Goal: Task Accomplishment & Management: Complete application form

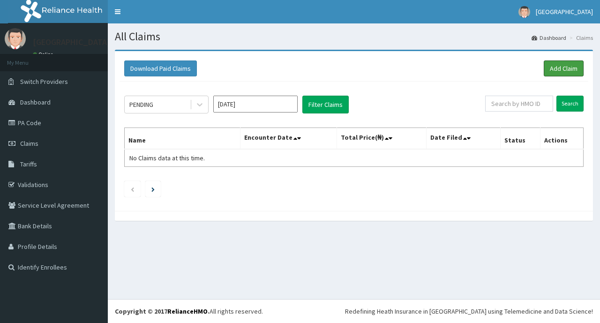
click at [565, 66] on link "Add Claim" at bounding box center [564, 69] width 40 height 16
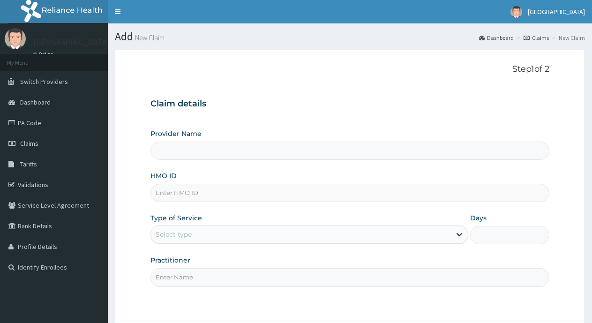
scroll to position [47, 0]
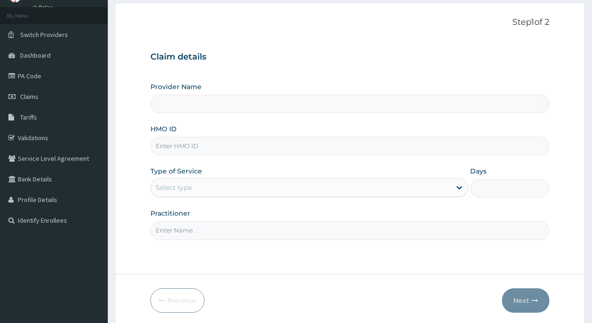
click at [242, 150] on input "HMO ID" at bounding box center [350, 146] width 399 height 18
type input "[GEOGRAPHIC_DATA]"
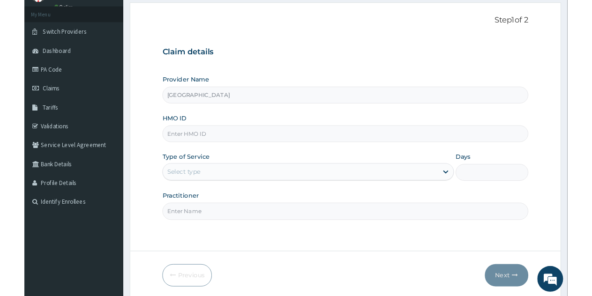
scroll to position [0, 0]
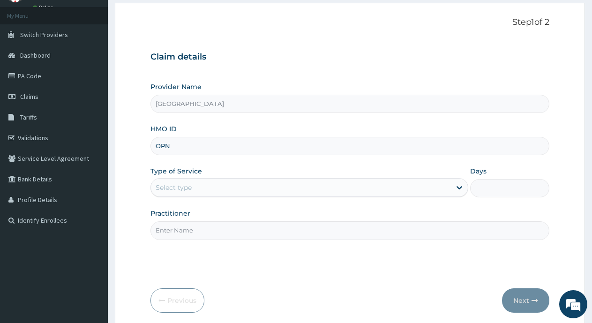
type input "OPN/10012/A"
click at [348, 183] on div "Select type" at bounding box center [301, 187] width 300 height 15
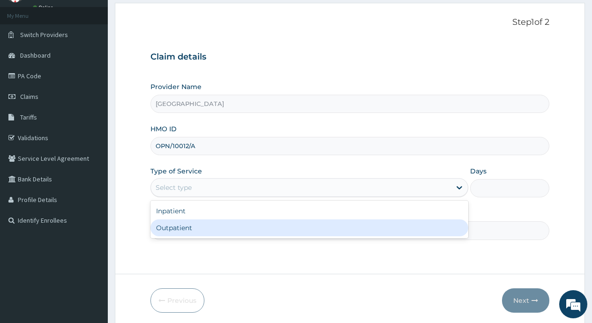
click at [327, 223] on div "Outpatient" at bounding box center [310, 228] width 318 height 17
type input "1"
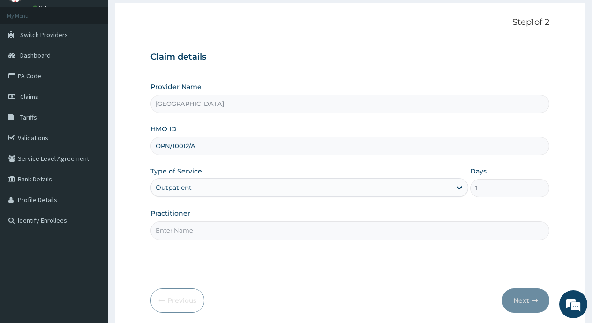
click at [327, 223] on input "Practitioner" at bounding box center [350, 230] width 399 height 18
type input "Dr [PERSON_NAME]"
click at [520, 301] on button "Next" at bounding box center [525, 300] width 47 height 24
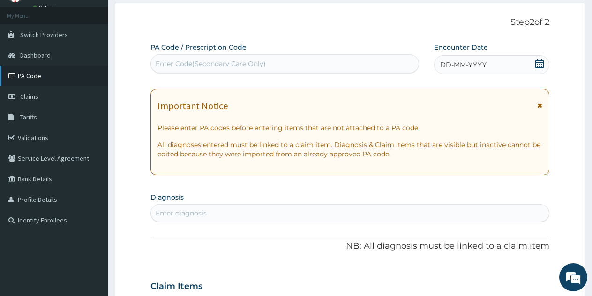
click at [28, 79] on link "PA Code" at bounding box center [54, 76] width 108 height 21
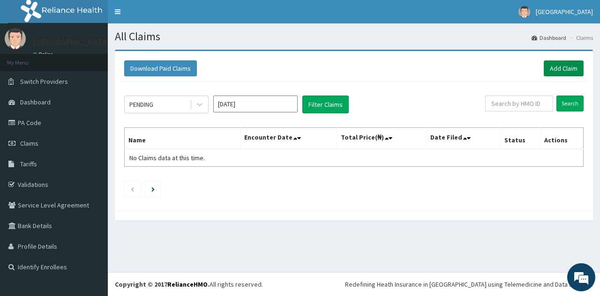
click at [566, 69] on link "Add Claim" at bounding box center [564, 69] width 40 height 16
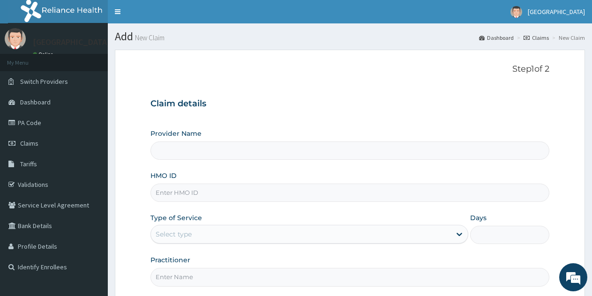
type input "[GEOGRAPHIC_DATA]"
click at [238, 199] on input "HMO ID" at bounding box center [350, 193] width 399 height 18
type input "ICN/10057/A"
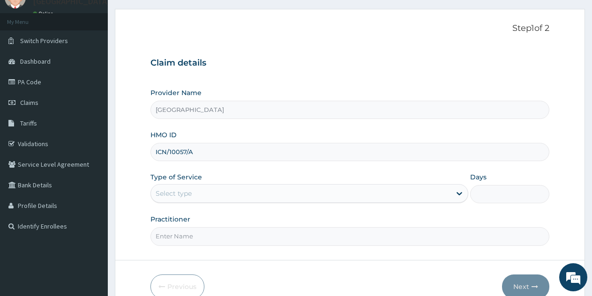
scroll to position [47, 0]
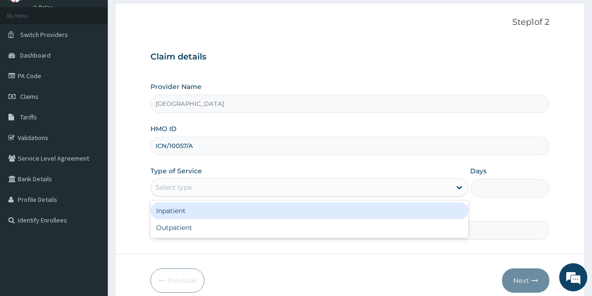
click at [436, 186] on div "Select type" at bounding box center [301, 187] width 300 height 15
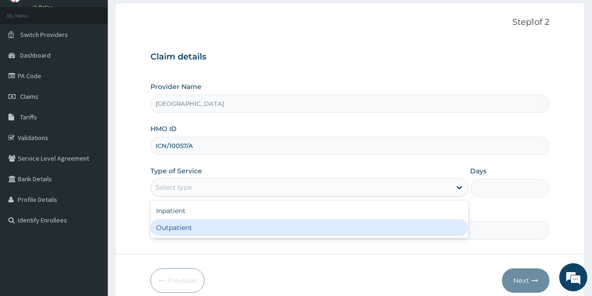
click at [417, 227] on div "Outpatient" at bounding box center [310, 228] width 318 height 17
type input "1"
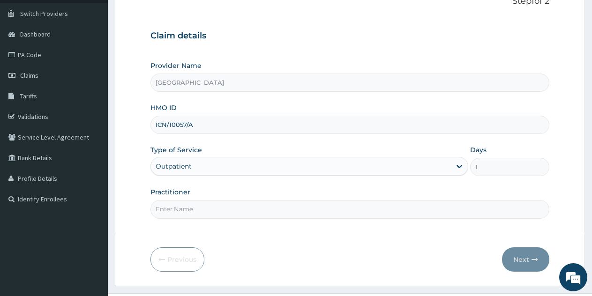
scroll to position [89, 0]
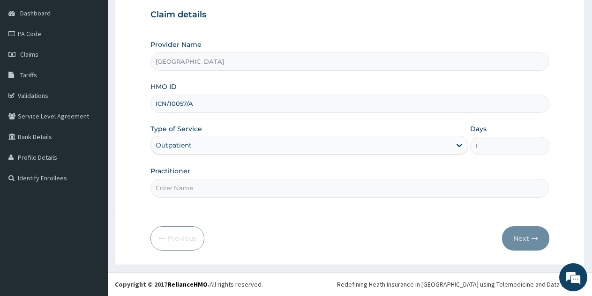
click at [425, 189] on input "Practitioner" at bounding box center [350, 188] width 399 height 18
type input "Dr [PERSON_NAME]"
click at [517, 238] on button "Next" at bounding box center [525, 239] width 47 height 24
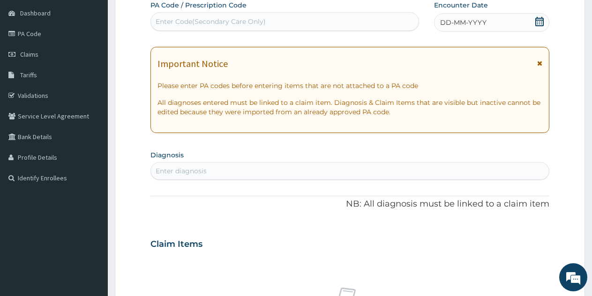
scroll to position [0, 0]
click at [317, 24] on div "Enter Code(Secondary Care Only)" at bounding box center [285, 21] width 268 height 15
paste input "PA/7C7951"
type input "PA/7C7951"
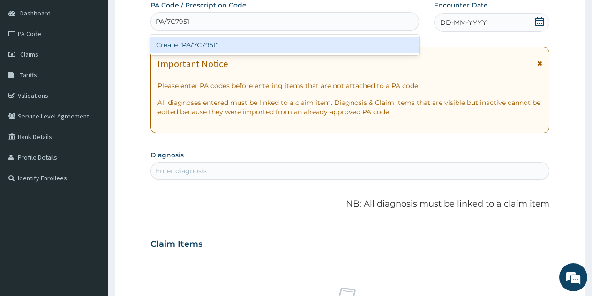
click at [311, 45] on div "Create "PA/7C7951"" at bounding box center [285, 45] width 269 height 17
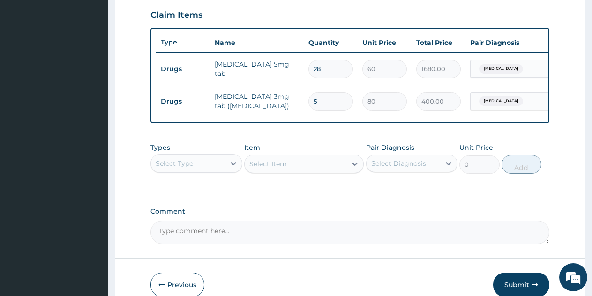
scroll to position [368, 0]
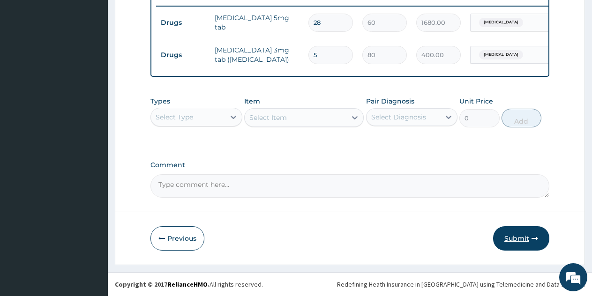
click at [526, 245] on button "Submit" at bounding box center [521, 239] width 56 height 24
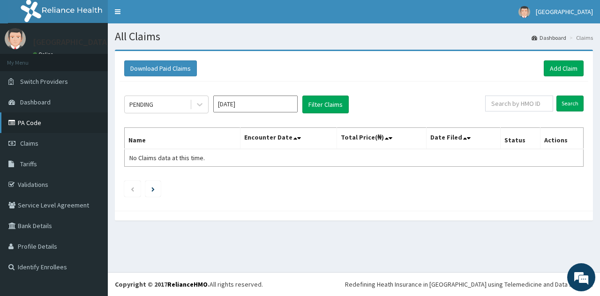
click at [37, 119] on link "PA Code" at bounding box center [54, 123] width 108 height 21
click at [563, 72] on link "Add Claim" at bounding box center [564, 69] width 40 height 16
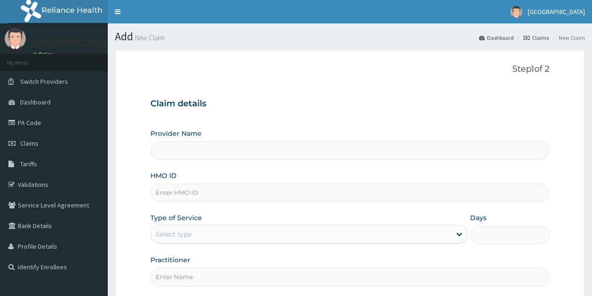
drag, startPoint x: 0, startPoint y: 0, endPoint x: 253, endPoint y: 186, distance: 314.0
click at [253, 186] on input "HMO ID" at bounding box center [350, 193] width 399 height 18
type input "O"
type input "[GEOGRAPHIC_DATA]"
type input "O"
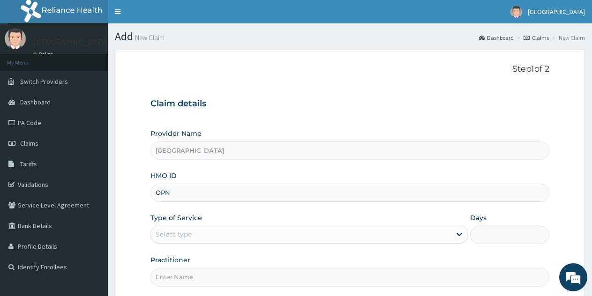
type input "OPN/10012/A"
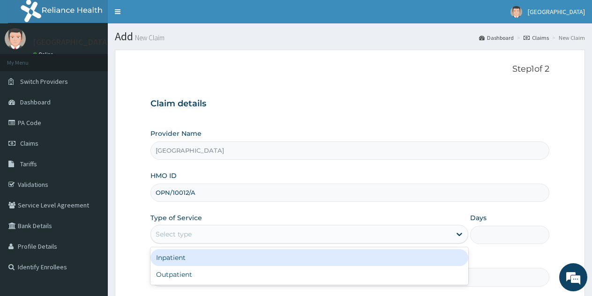
click at [297, 239] on div "Select type" at bounding box center [301, 234] width 300 height 15
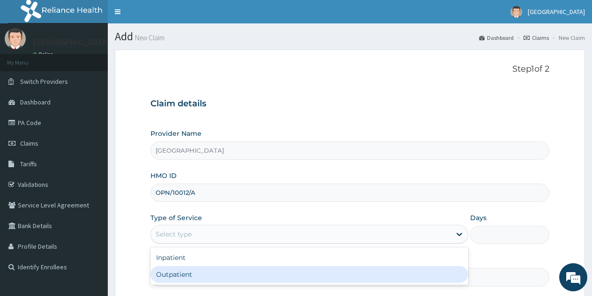
click at [254, 276] on div "Outpatient" at bounding box center [310, 274] width 318 height 17
type input "1"
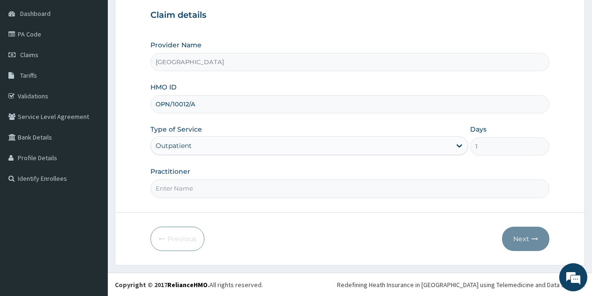
scroll to position [89, 0]
click at [370, 197] on input "Practitioner" at bounding box center [350, 188] width 399 height 18
type input "Dr [PERSON_NAME]"
click at [533, 235] on icon "button" at bounding box center [535, 238] width 7 height 7
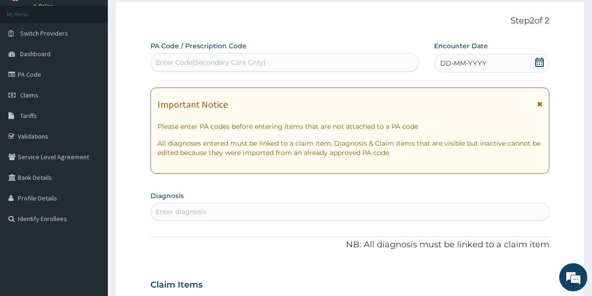
scroll to position [42, 0]
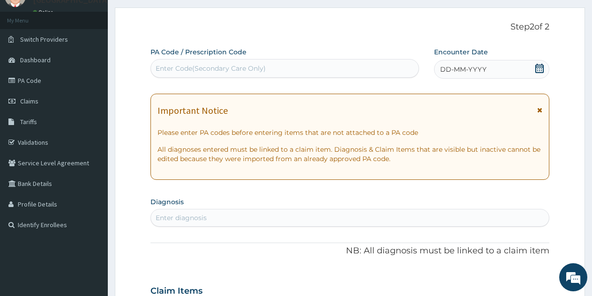
click at [341, 68] on div "Enter Code(Secondary Care Only)" at bounding box center [285, 68] width 268 height 15
paste input "PA/869648"
type input "PA/869648"
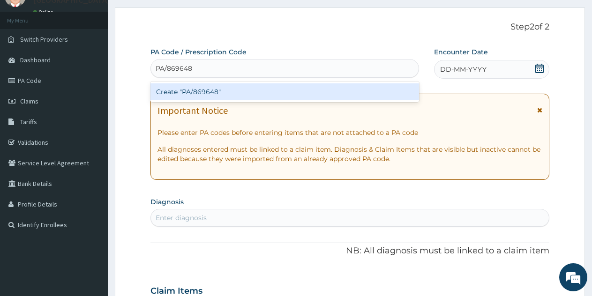
click at [172, 97] on div "Create "PA/869648"" at bounding box center [285, 91] width 269 height 17
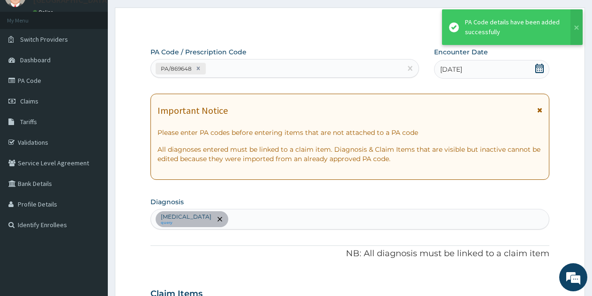
scroll to position [242, 0]
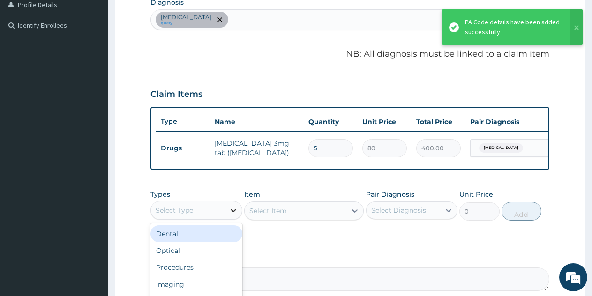
click at [229, 215] on icon at bounding box center [233, 210] width 9 height 9
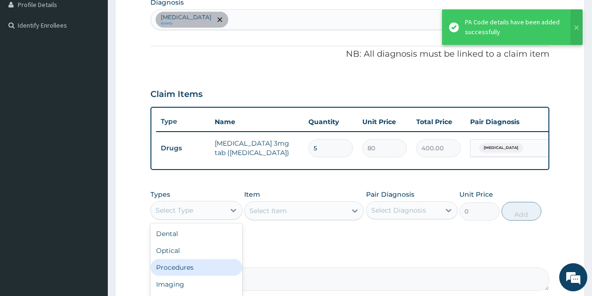
click at [211, 275] on div "Procedures" at bounding box center [197, 267] width 92 height 17
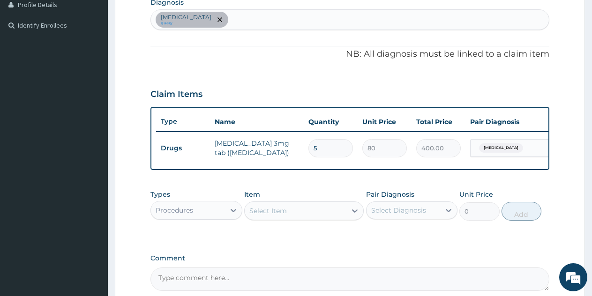
click at [292, 219] on div "Select Item" at bounding box center [296, 211] width 102 height 15
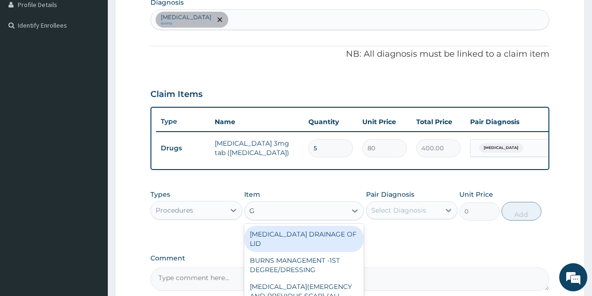
type input "GP"
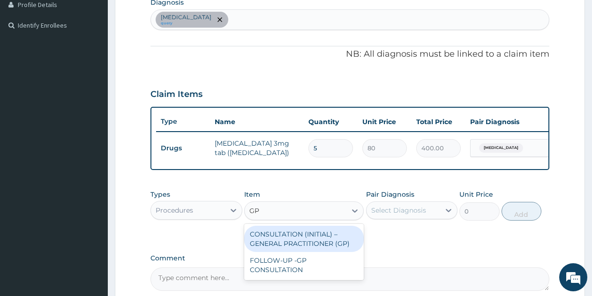
click at [285, 248] on div "CONSULTATION (INITIAL) – GENERAL PRACTITIONER (GP)" at bounding box center [304, 239] width 120 height 26
type input "3000"
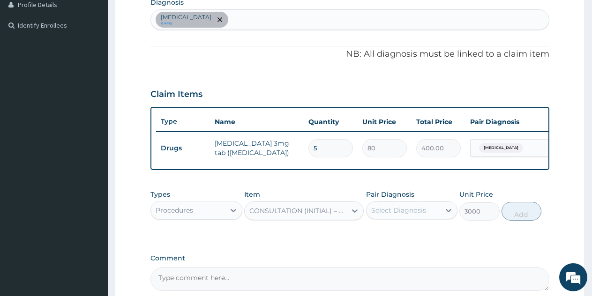
click at [402, 215] on div "Select Diagnosis" at bounding box center [399, 210] width 55 height 9
click at [375, 237] on input "checkbox" at bounding box center [375, 234] width 6 height 6
checkbox input "true"
click at [528, 221] on button "Add" at bounding box center [522, 211] width 40 height 19
type input "0"
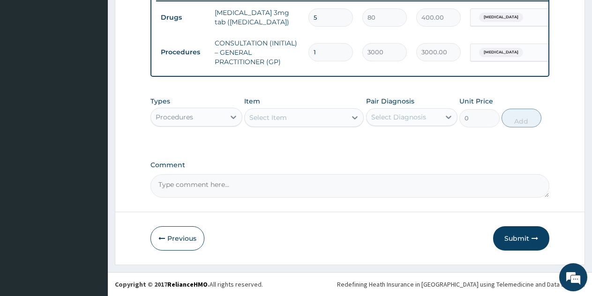
scroll to position [381, 0]
click at [517, 242] on button "Submit" at bounding box center [521, 239] width 56 height 24
